Goal: Information Seeking & Learning: Learn about a topic

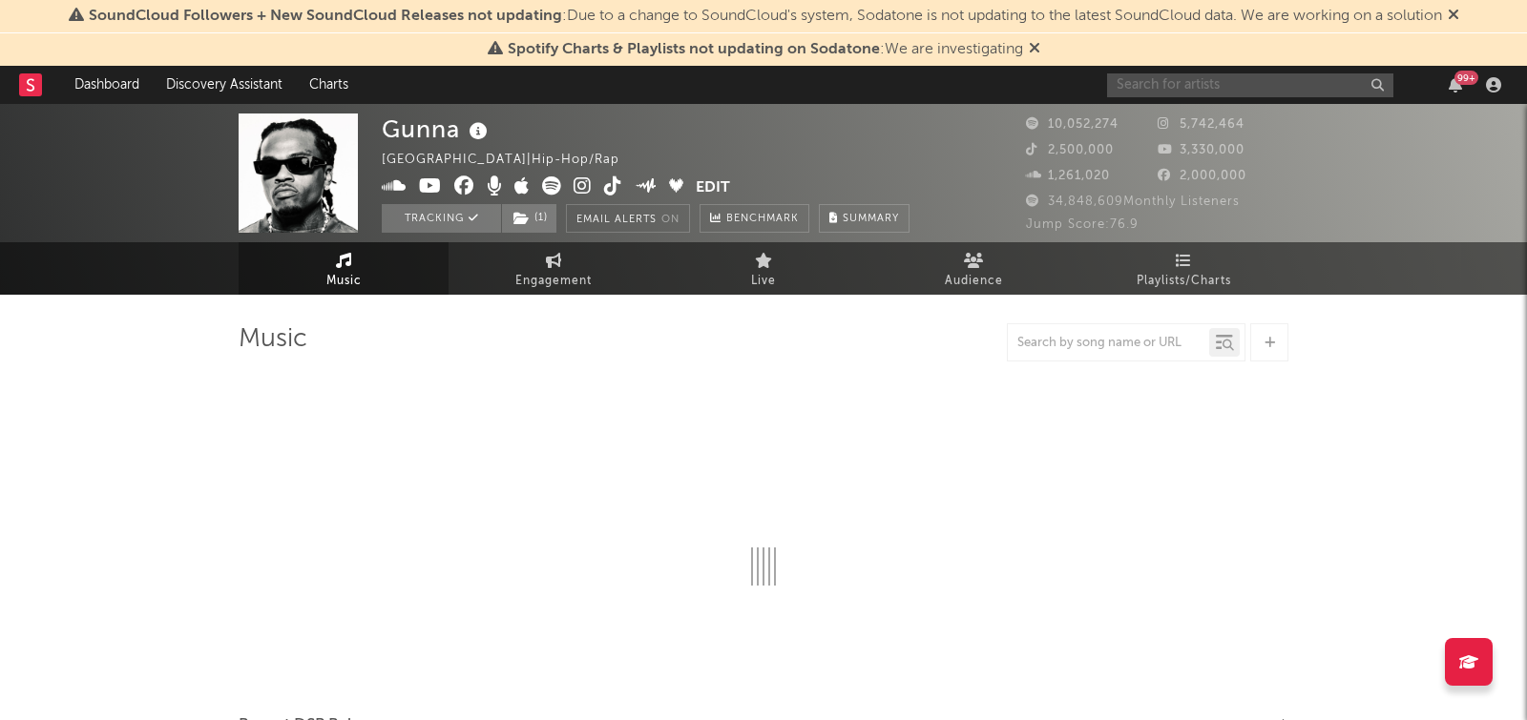
click at [1240, 87] on input "text" at bounding box center [1250, 85] width 286 height 24
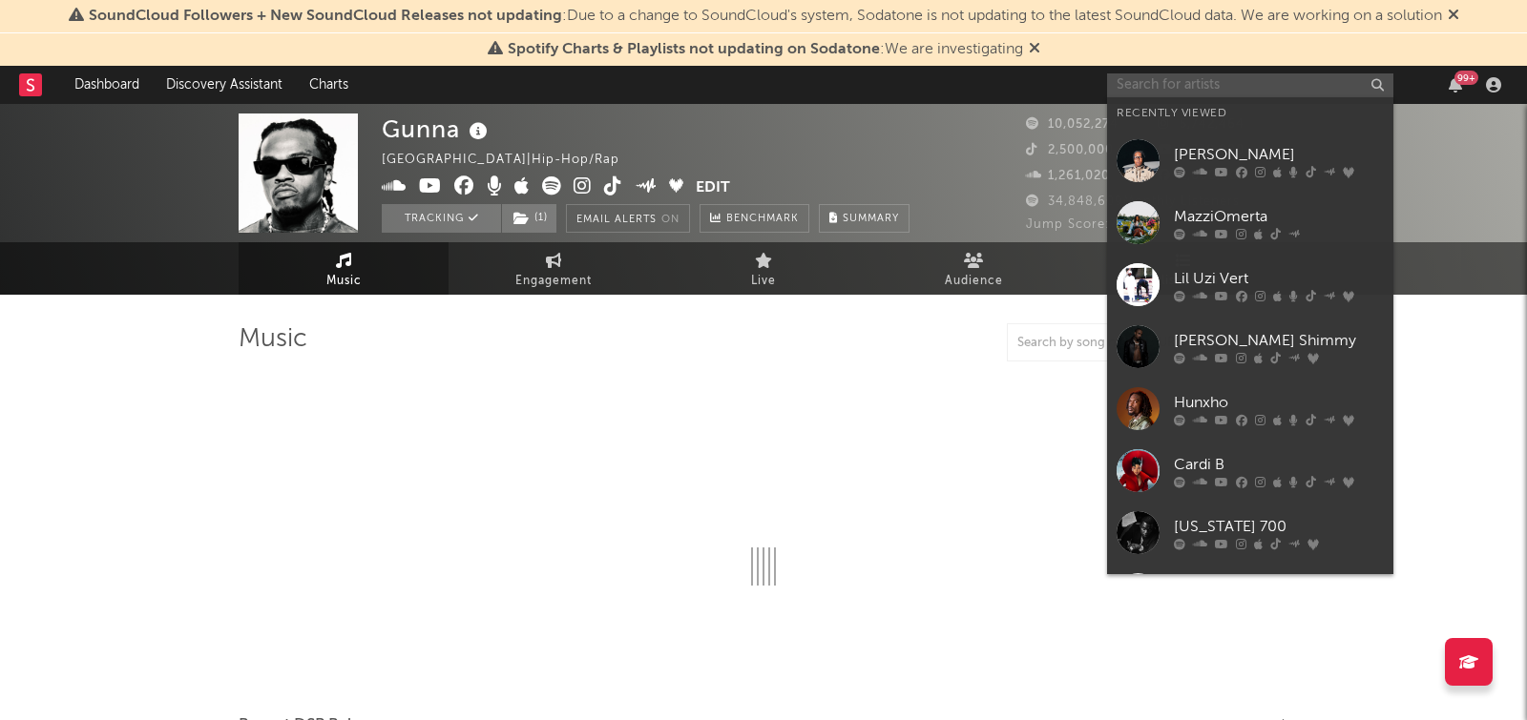
type input ","
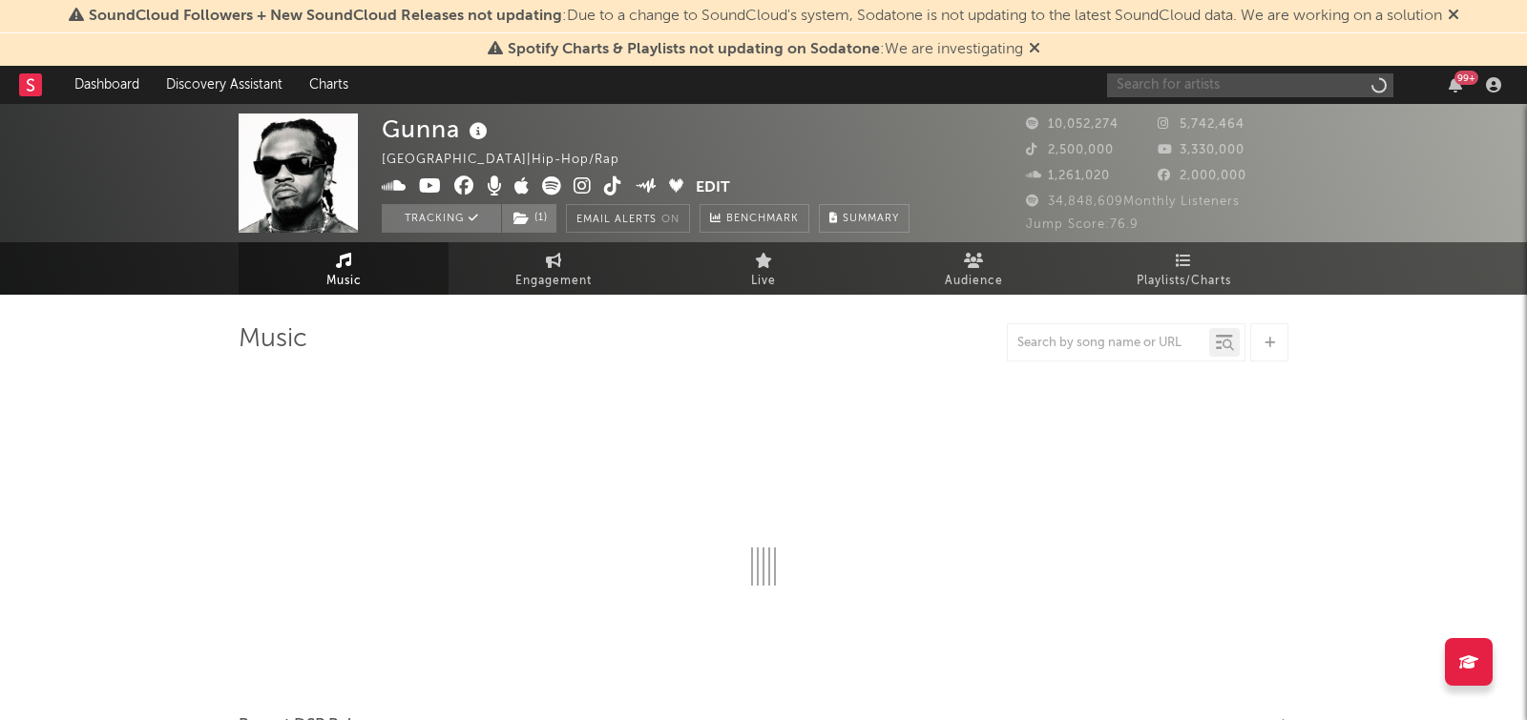
select select "6m"
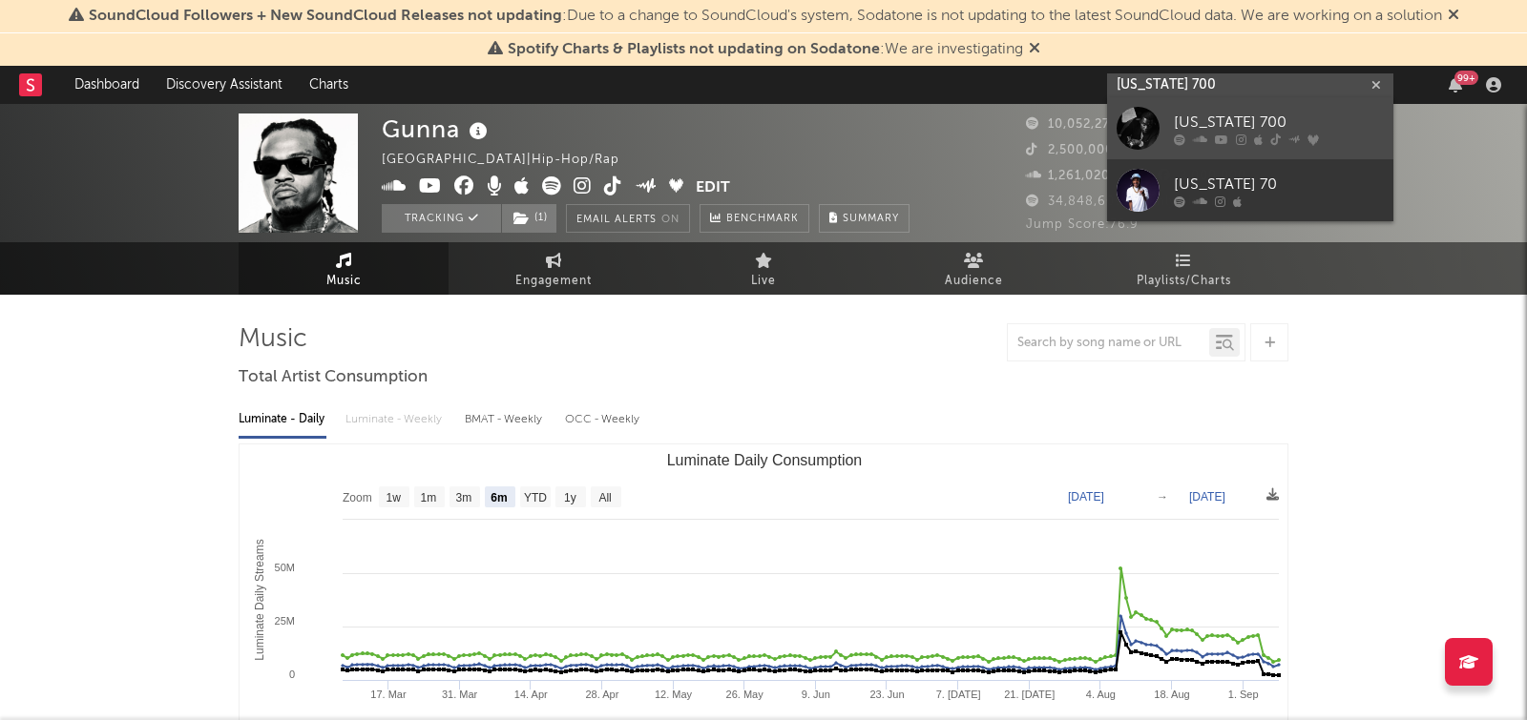
type input "[US_STATE] 700"
click at [1312, 116] on div "[US_STATE] 700" at bounding box center [1279, 123] width 210 height 23
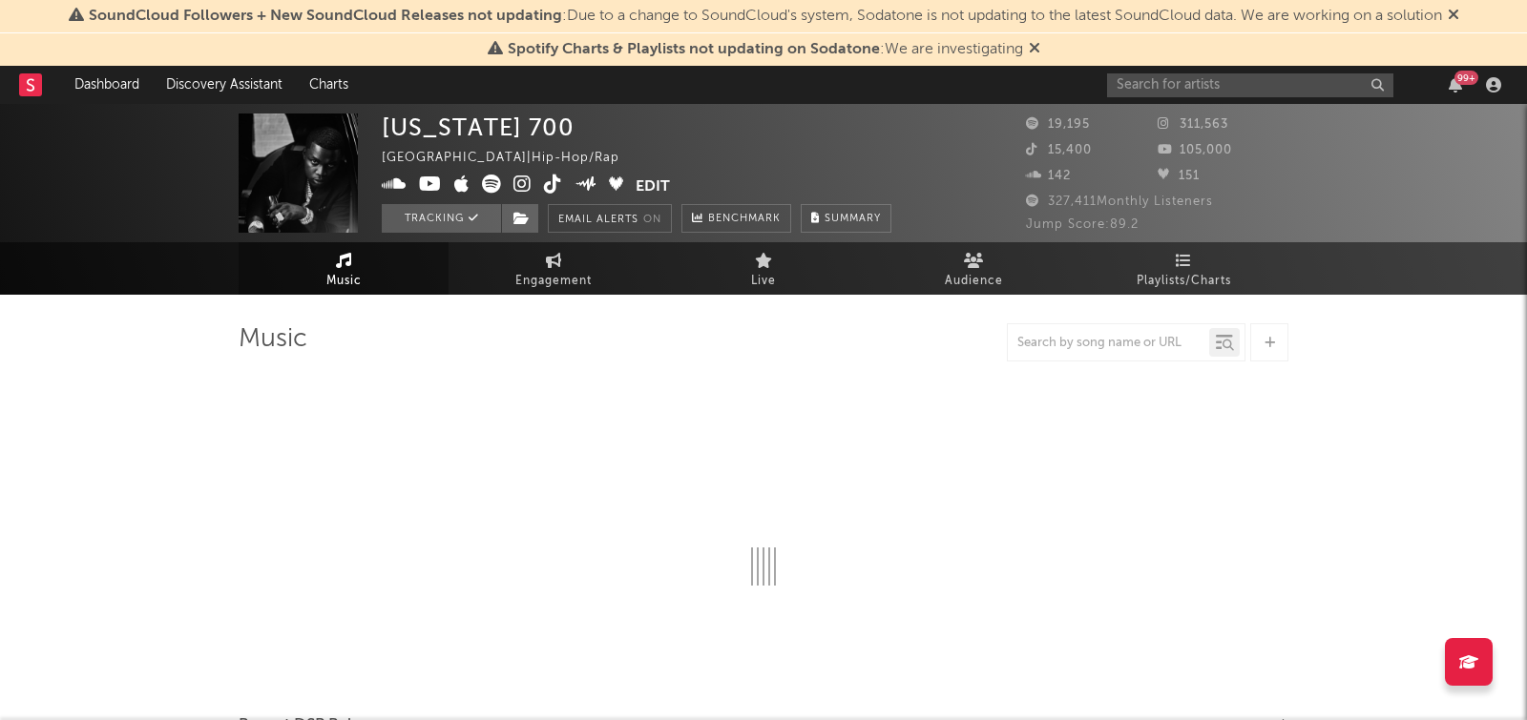
click at [1030, 46] on icon at bounding box center [1034, 47] width 11 height 15
select select "6m"
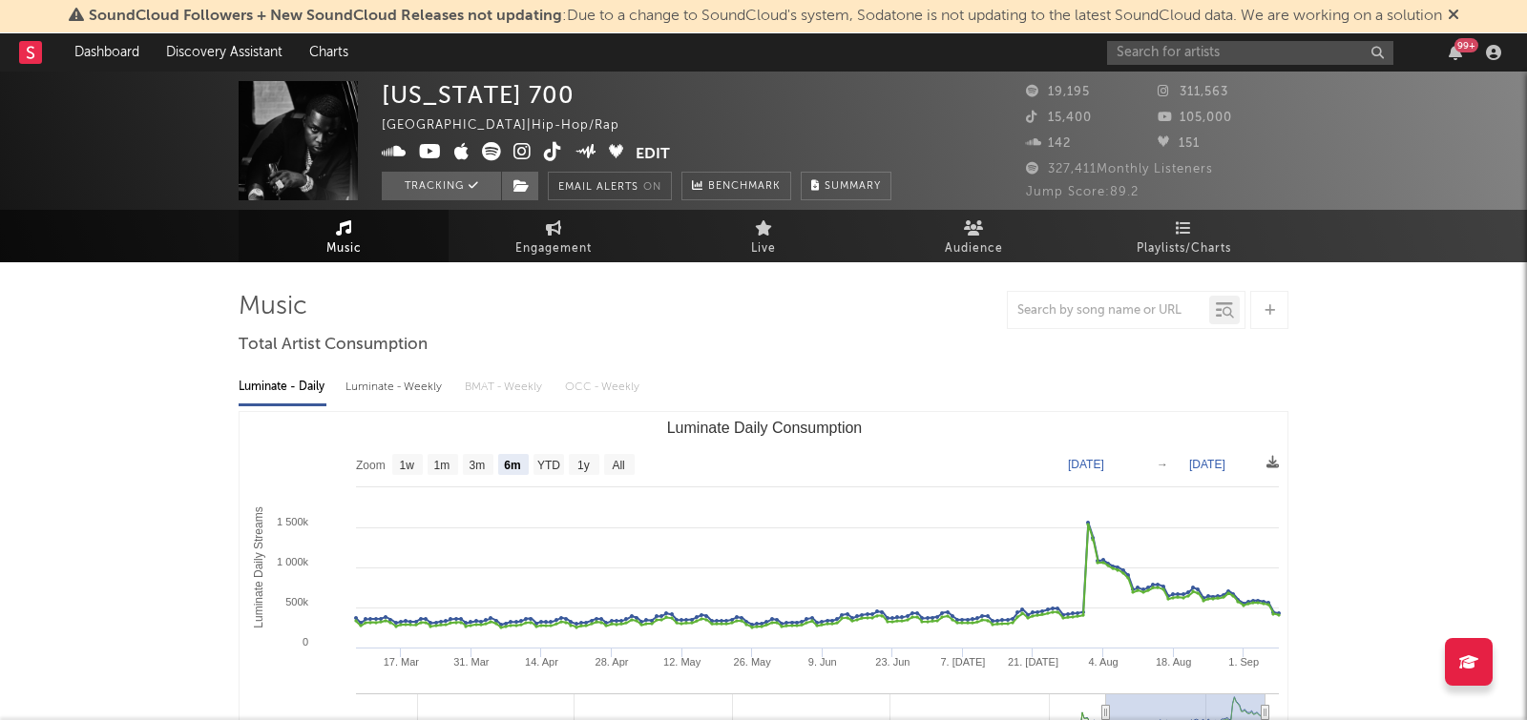
click at [1459, 13] on icon at bounding box center [1452, 14] width 11 height 15
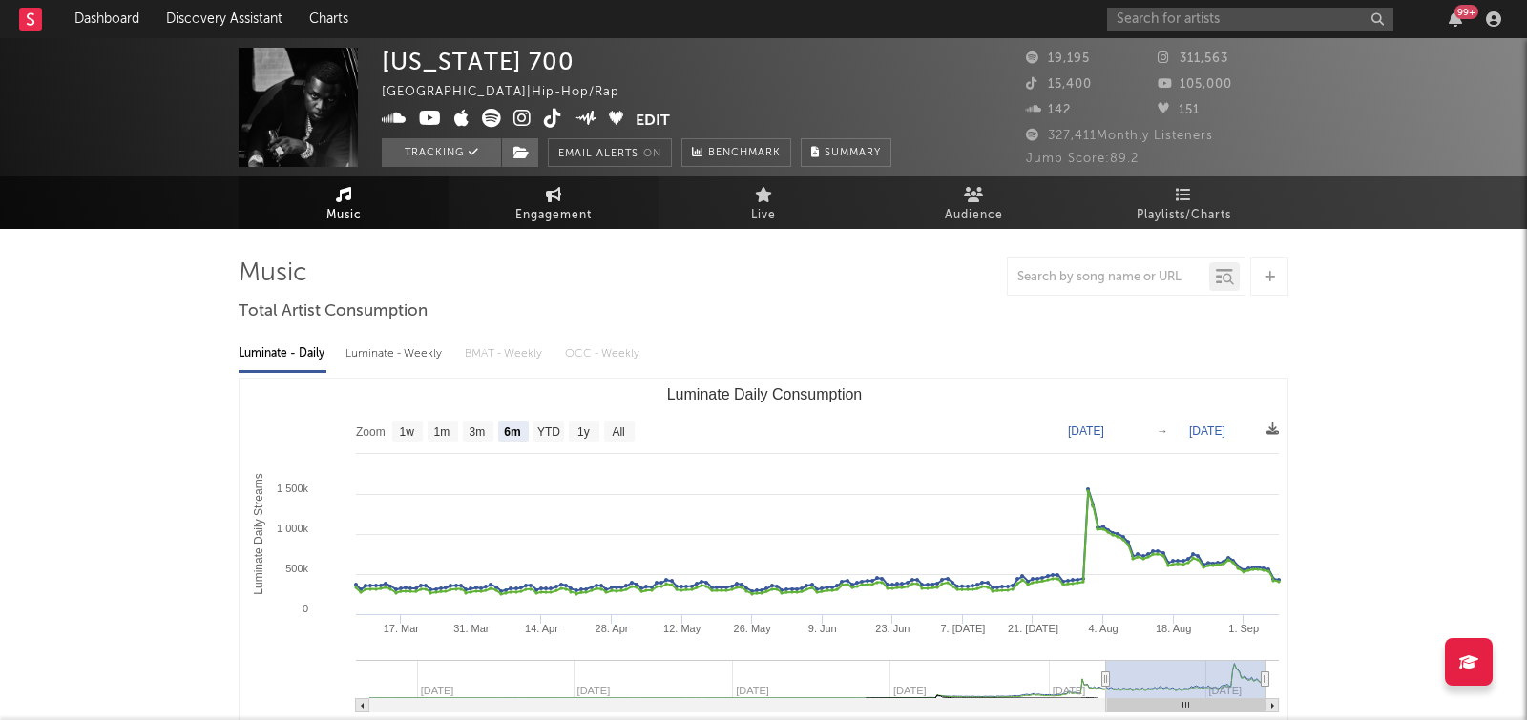
click at [559, 211] on span "Engagement" at bounding box center [553, 215] width 76 height 23
select select "1w"
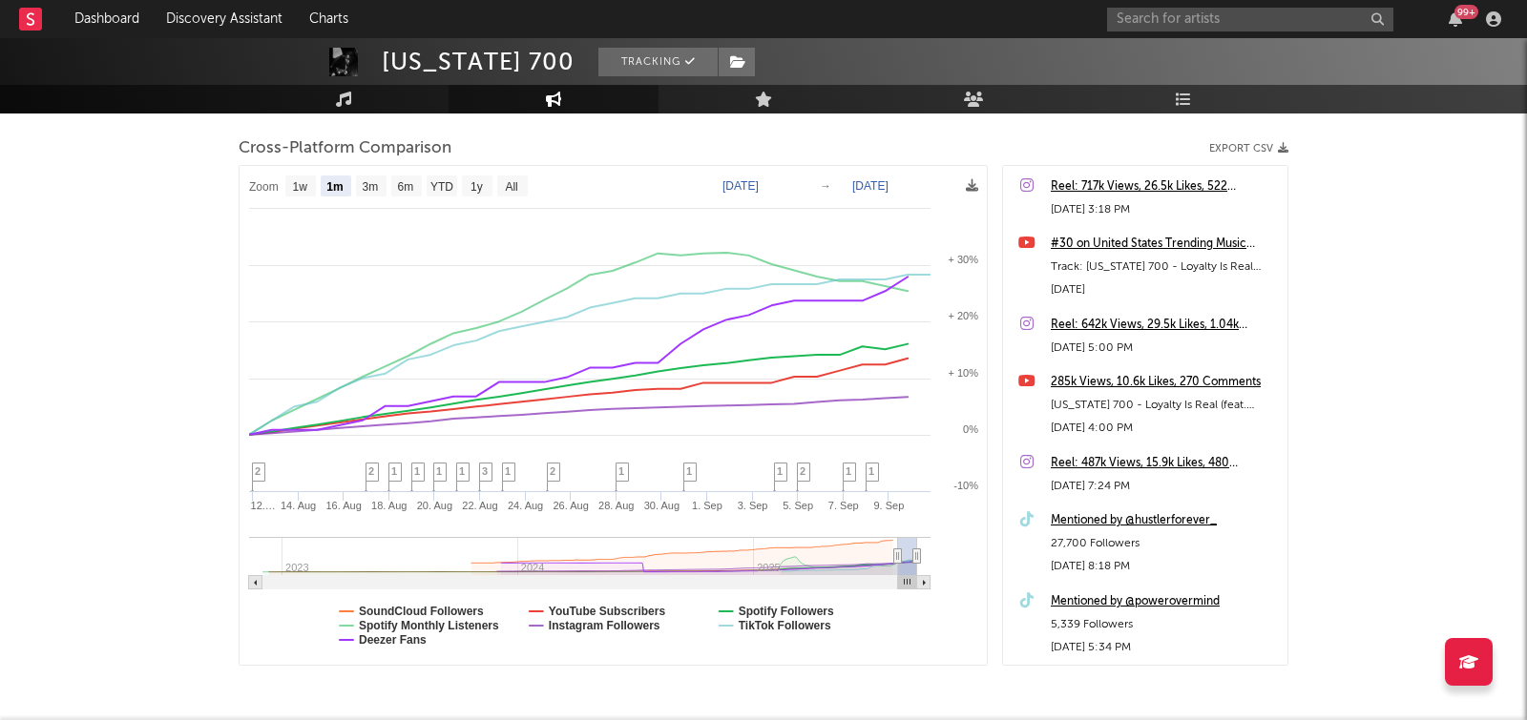
scroll to position [245, 0]
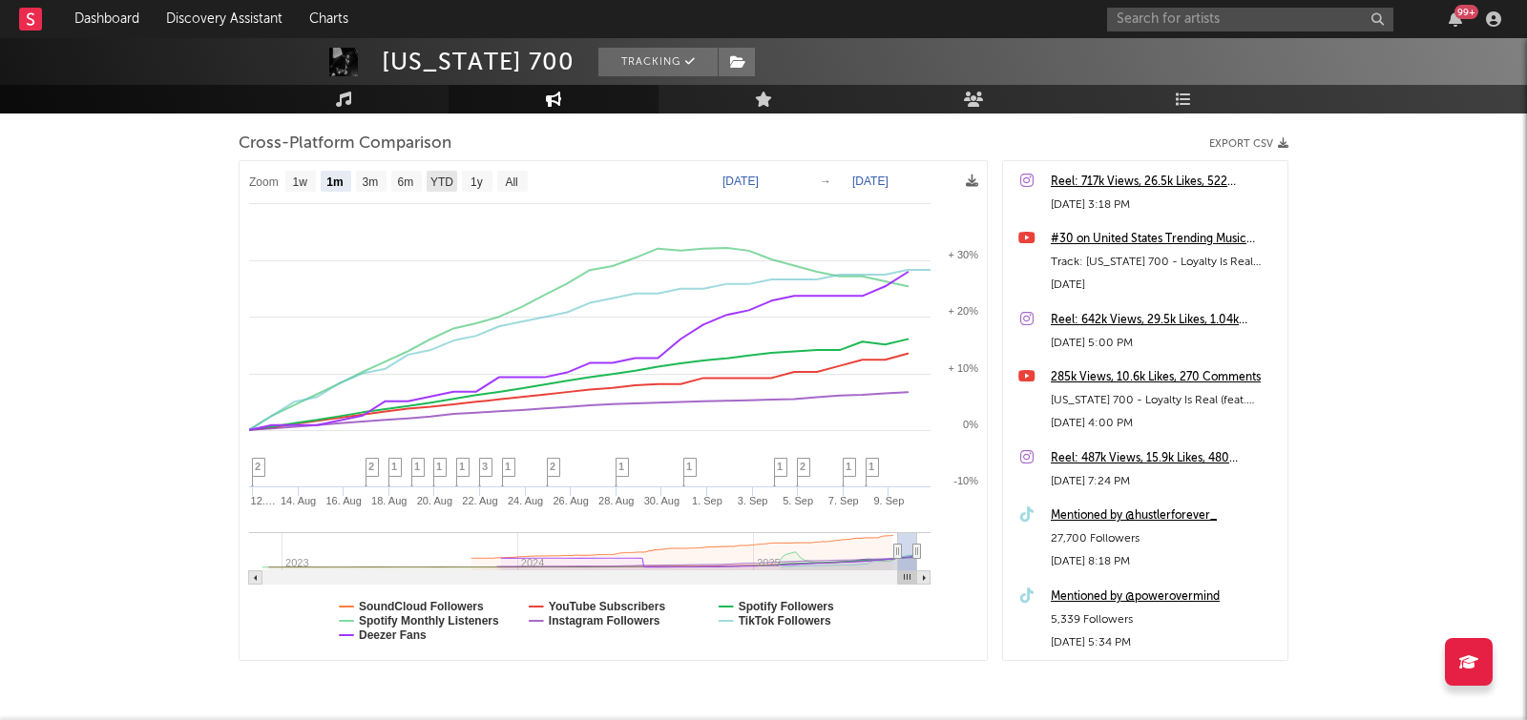
click at [441, 177] on text "YTD" at bounding box center [441, 182] width 23 height 13
select select "YTD"
type input "[DATE]"
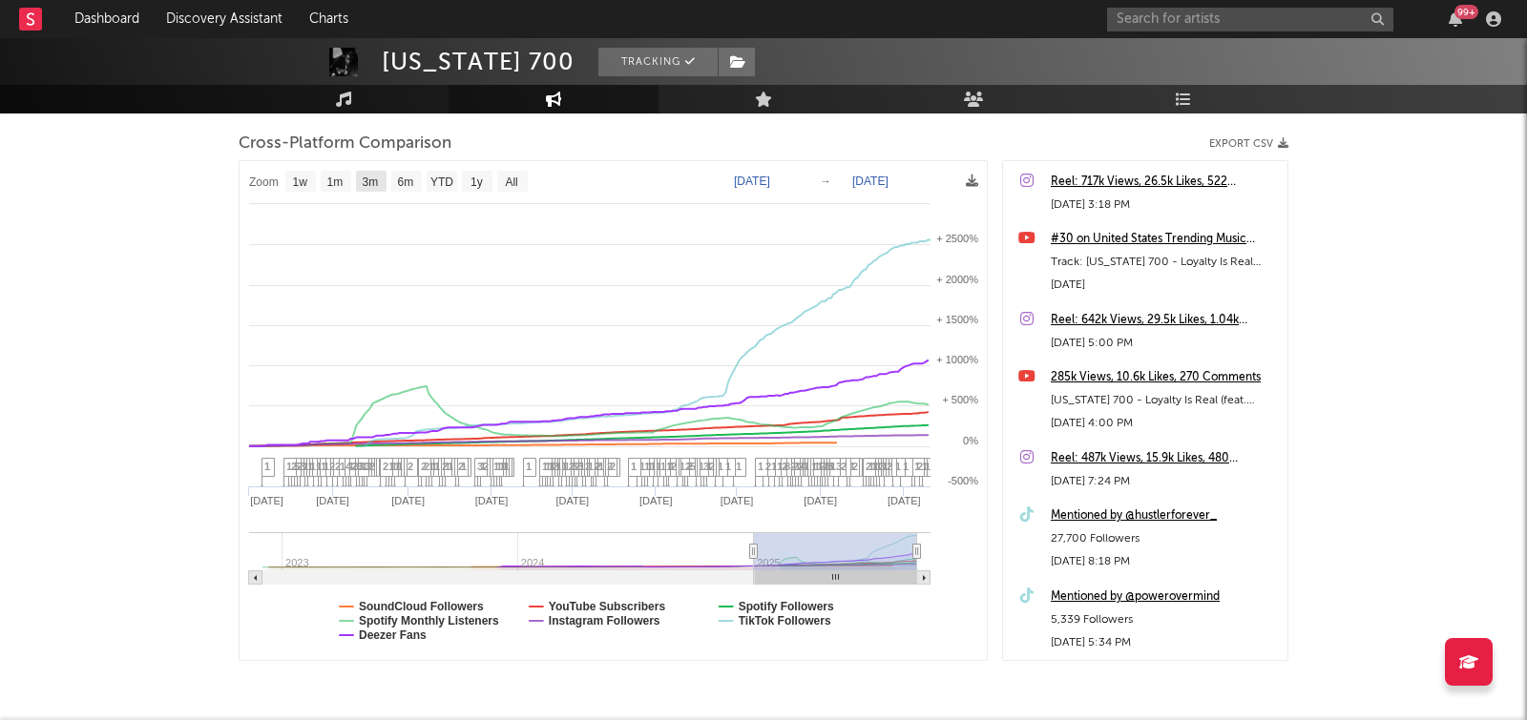
click at [371, 184] on text "3m" at bounding box center [371, 182] width 16 height 13
select select "3m"
type input "[DATE]"
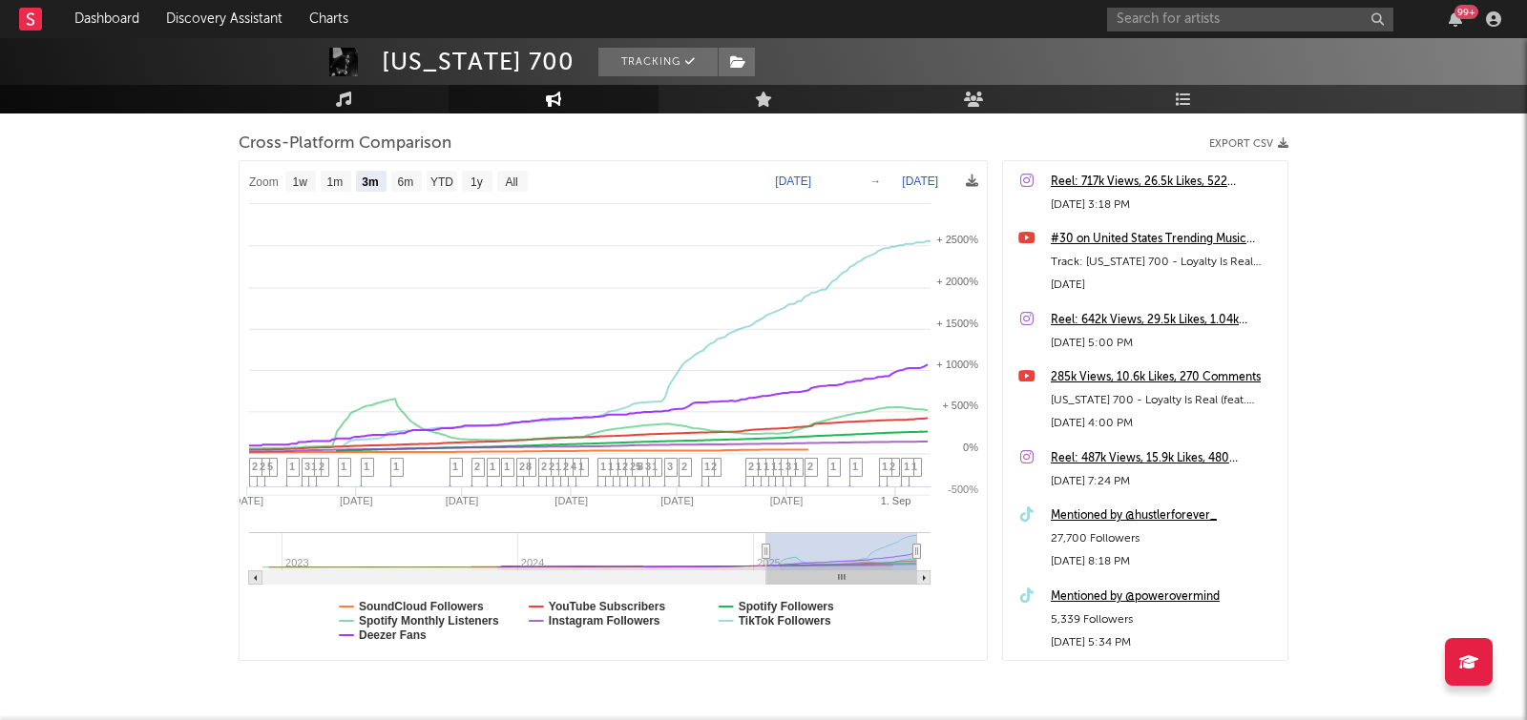
select select "3m"
